Goal: Find specific page/section: Find specific page/section

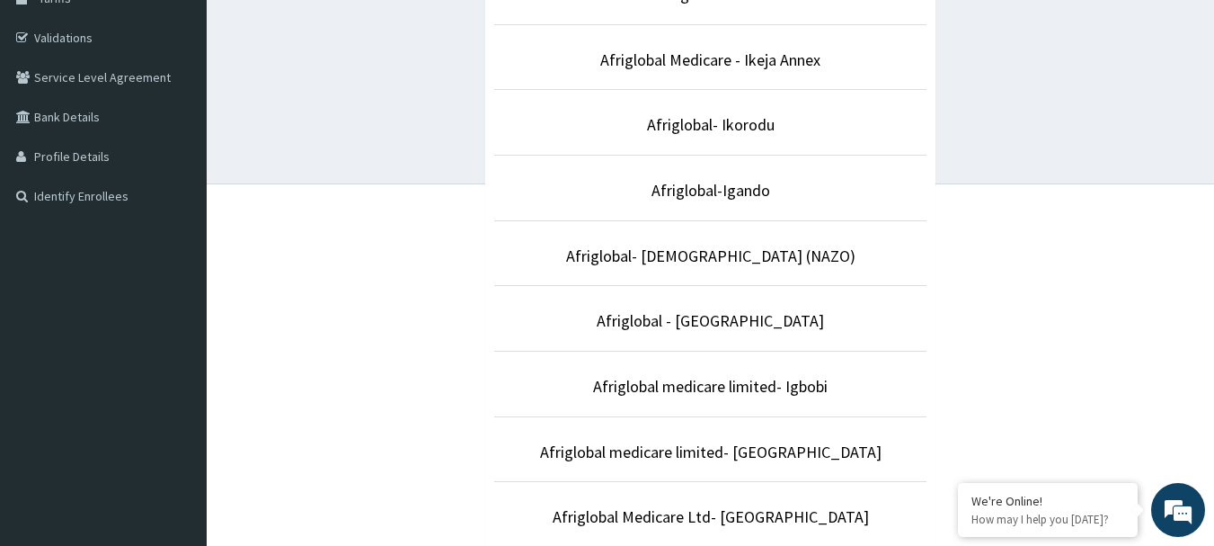
scroll to position [324, 0]
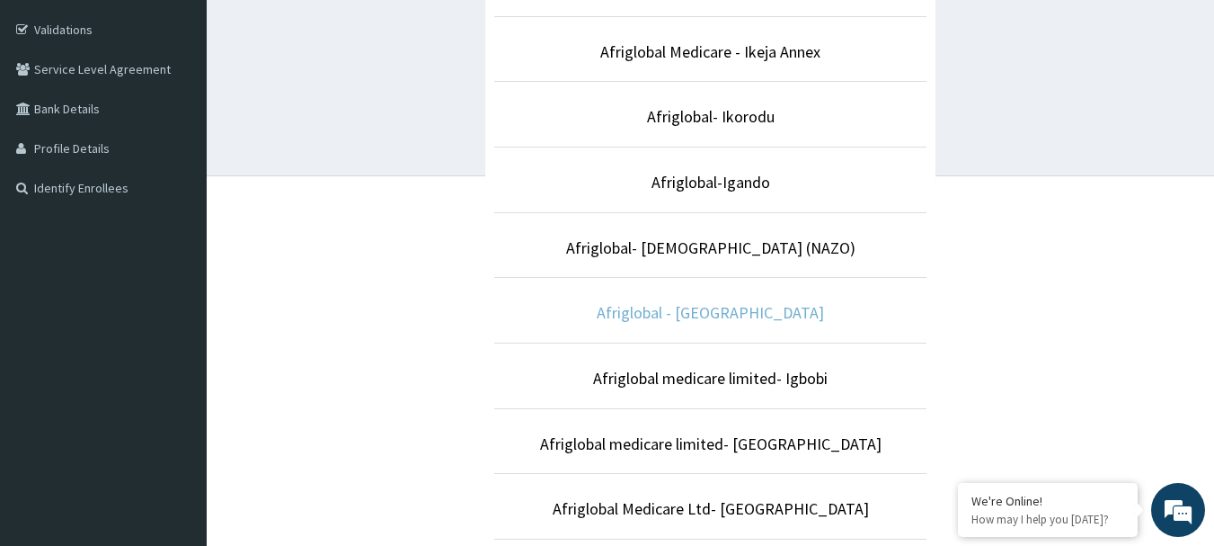
click at [686, 319] on link "Afriglobal - [GEOGRAPHIC_DATA]" at bounding box center [710, 312] width 227 height 21
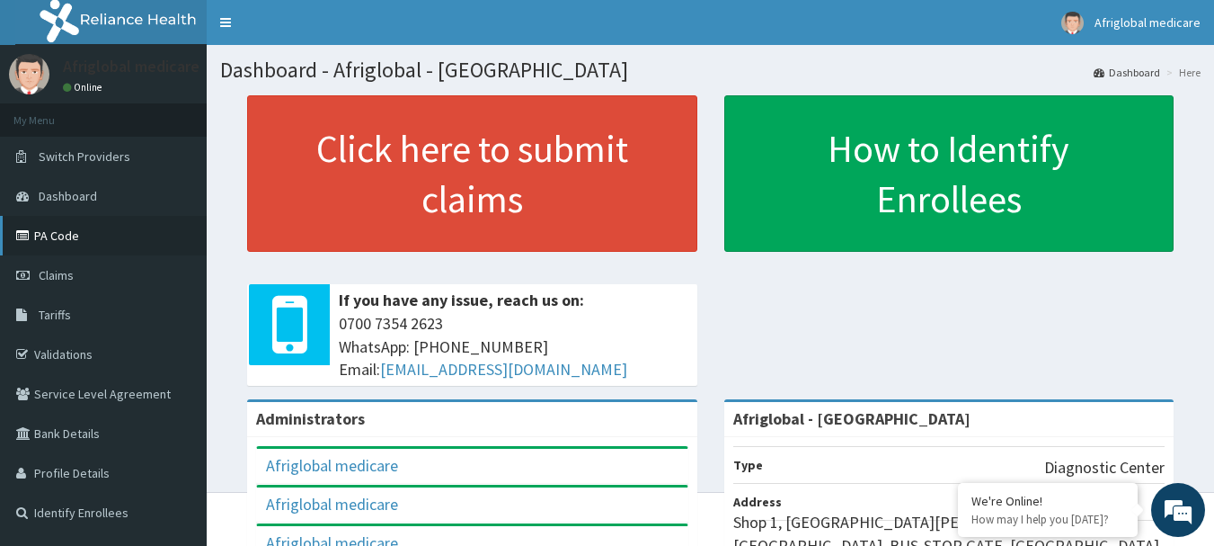
click at [46, 233] on link "PA Code" at bounding box center [103, 236] width 207 height 40
